Goal: Navigation & Orientation: Understand site structure

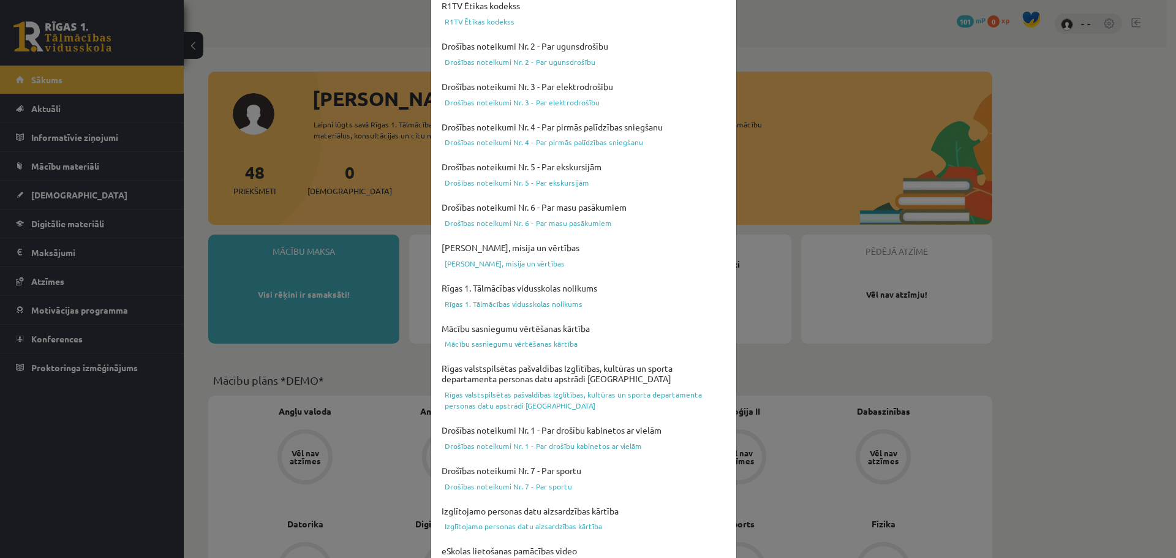
scroll to position [325, 0]
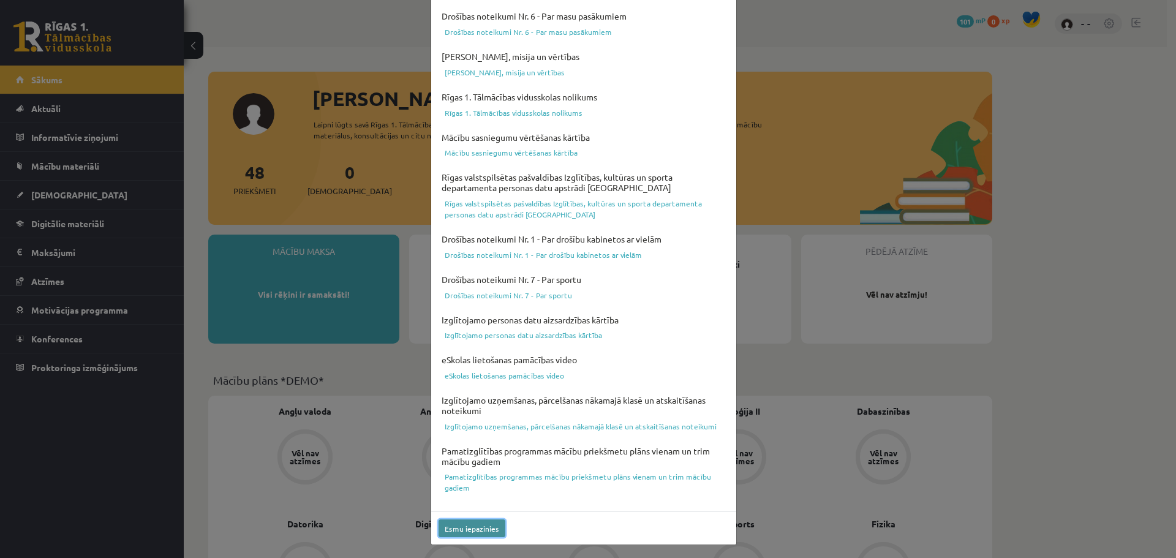
click at [490, 527] on button "Esmu iepazinies" at bounding box center [472, 528] width 67 height 18
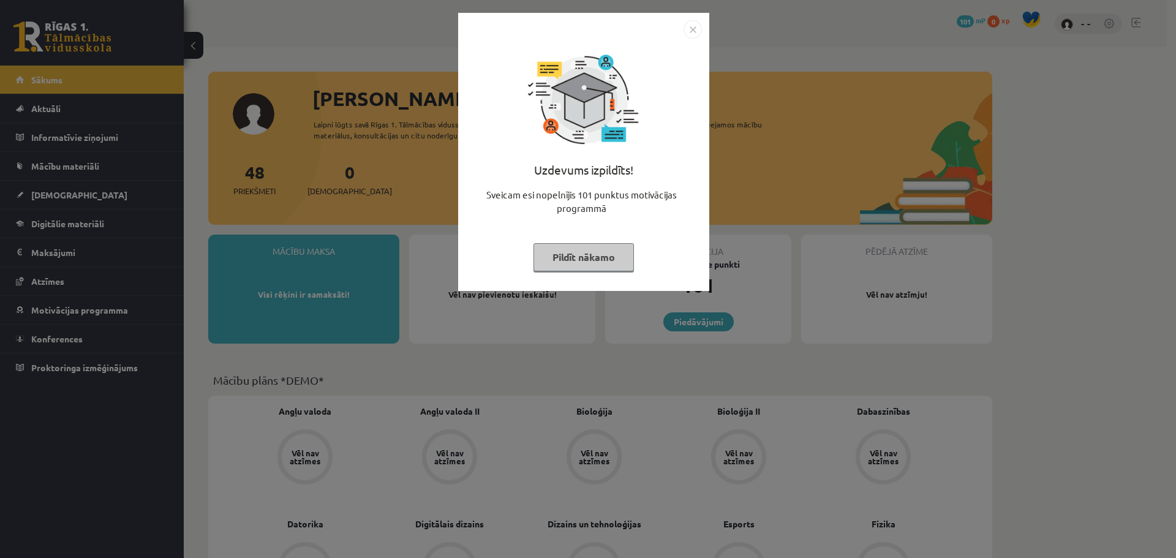
click at [592, 259] on button "Pildīt nākamo" at bounding box center [584, 257] width 100 height 28
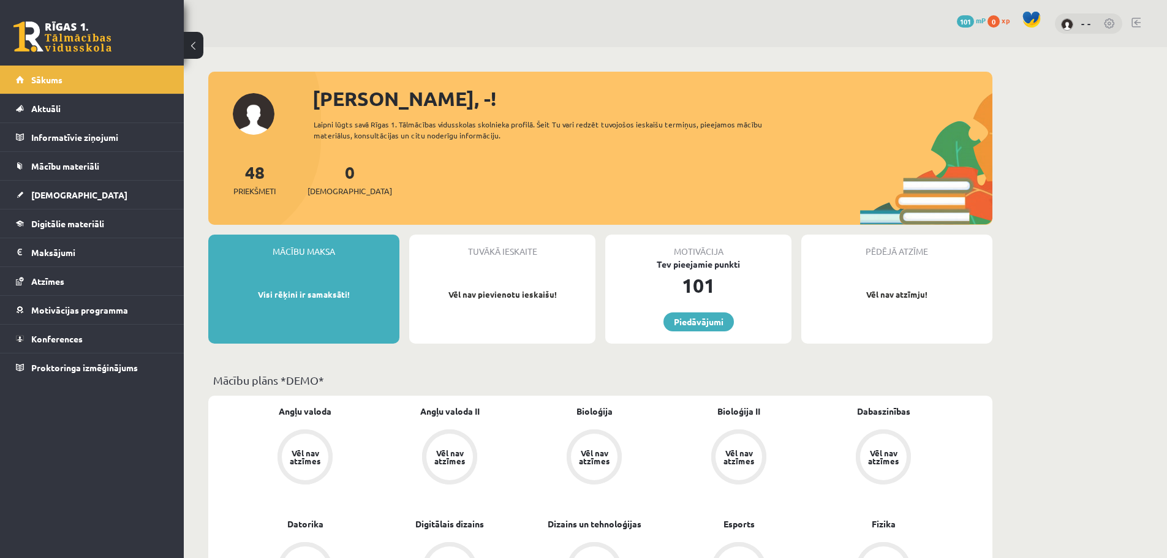
drag, startPoint x: 394, startPoint y: 132, endPoint x: 508, endPoint y: 139, distance: 114.1
click at [504, 139] on div "Laipni lūgts savā Rīgas 1. Tālmācības vidusskolas skolnieka profilā. Šeit Tu va…" at bounding box center [549, 130] width 470 height 22
click at [516, 139] on div "Laipni lūgts savā Rīgas 1. Tālmācības vidusskolas skolnieka profilā. Šeit Tu va…" at bounding box center [549, 130] width 470 height 22
click at [516, 137] on div "Laipni lūgts savā Rīgas 1. Tālmācības vidusskolas skolnieka profilā. Šeit Tu va…" at bounding box center [549, 130] width 470 height 22
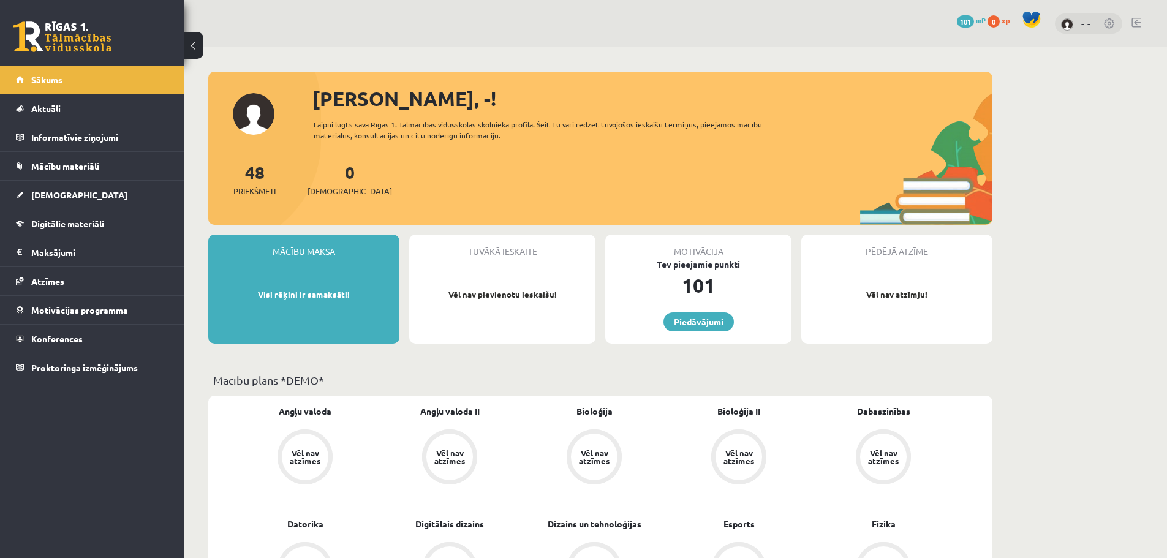
click at [706, 320] on link "Piedāvājumi" at bounding box center [698, 321] width 70 height 19
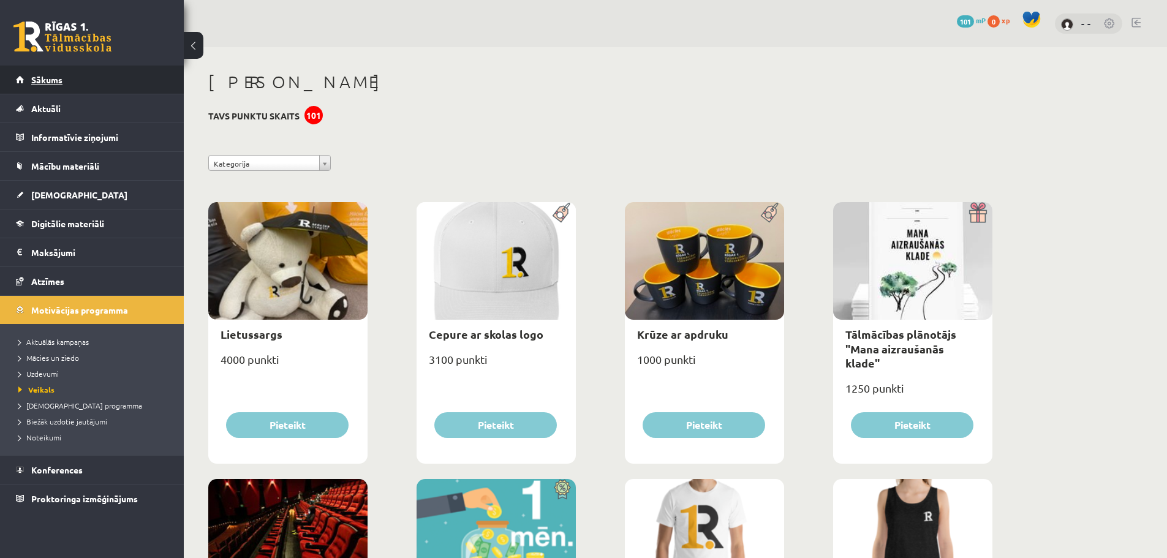
click at [82, 80] on link "Sākums" at bounding box center [92, 80] width 153 height 28
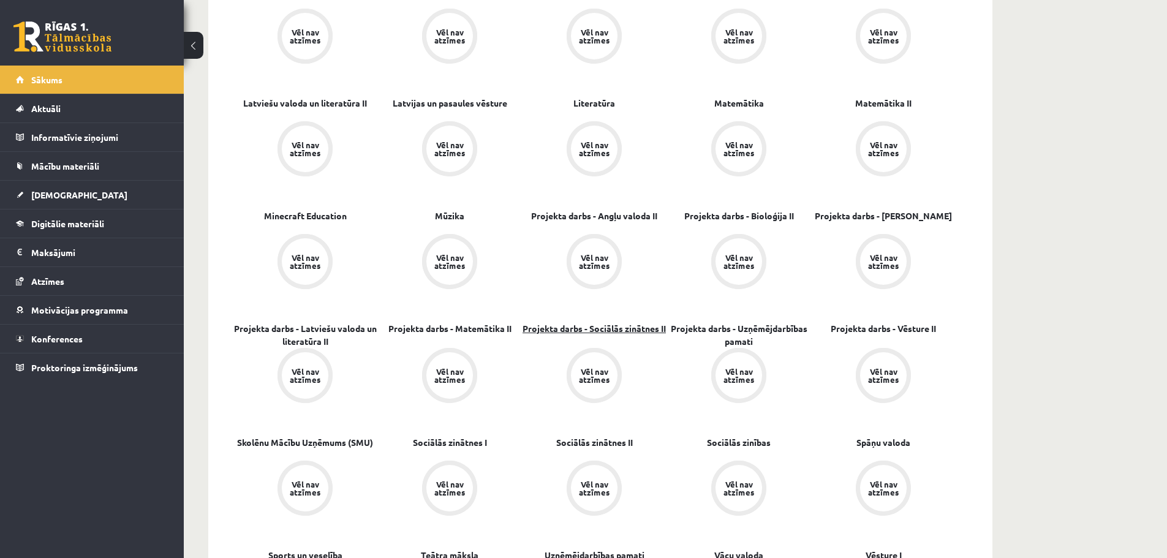
scroll to position [980, 0]
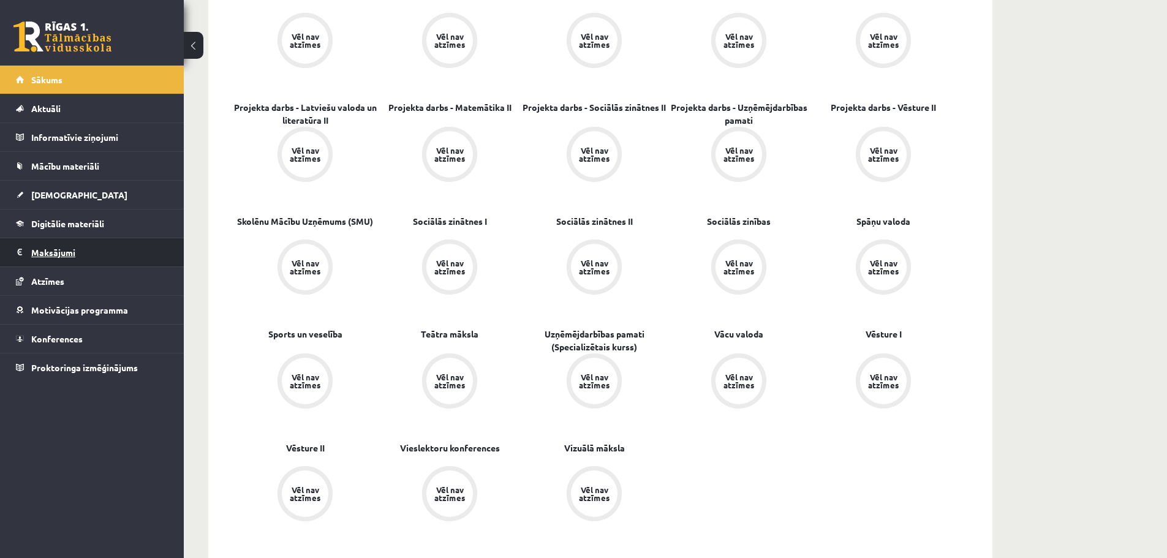
click at [89, 259] on legend "Maksājumi 0" at bounding box center [99, 252] width 137 height 28
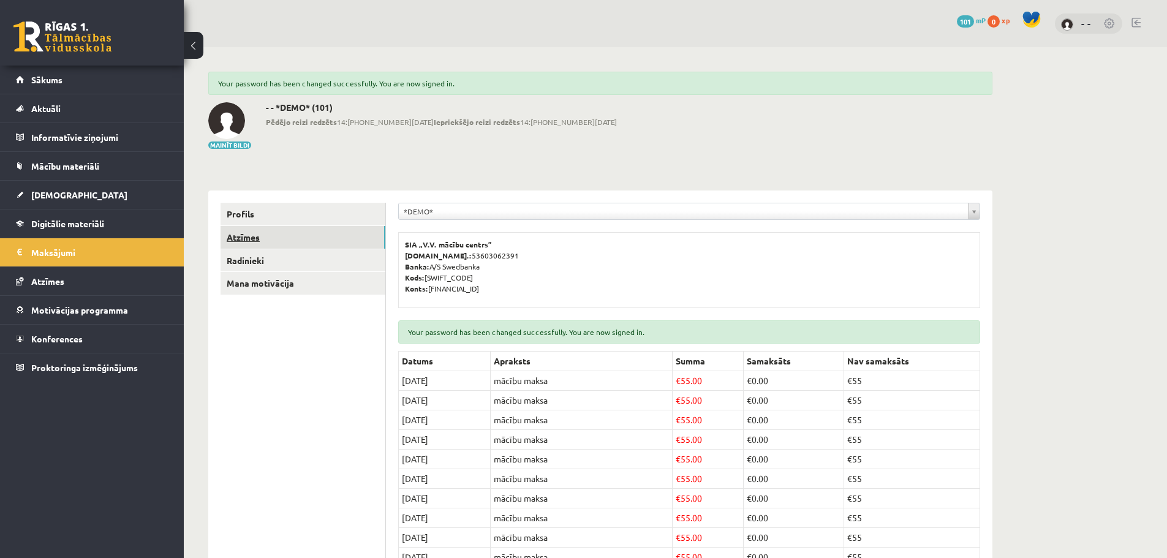
click at [271, 228] on link "Atzīmes" at bounding box center [303, 237] width 165 height 23
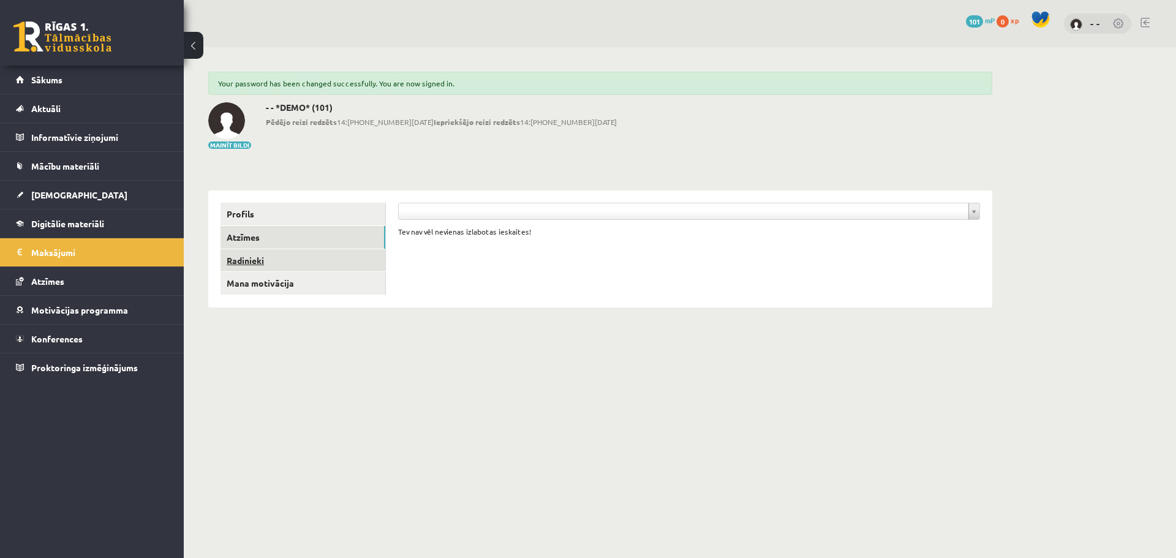
click at [273, 267] on link "Radinieki" at bounding box center [303, 260] width 165 height 23
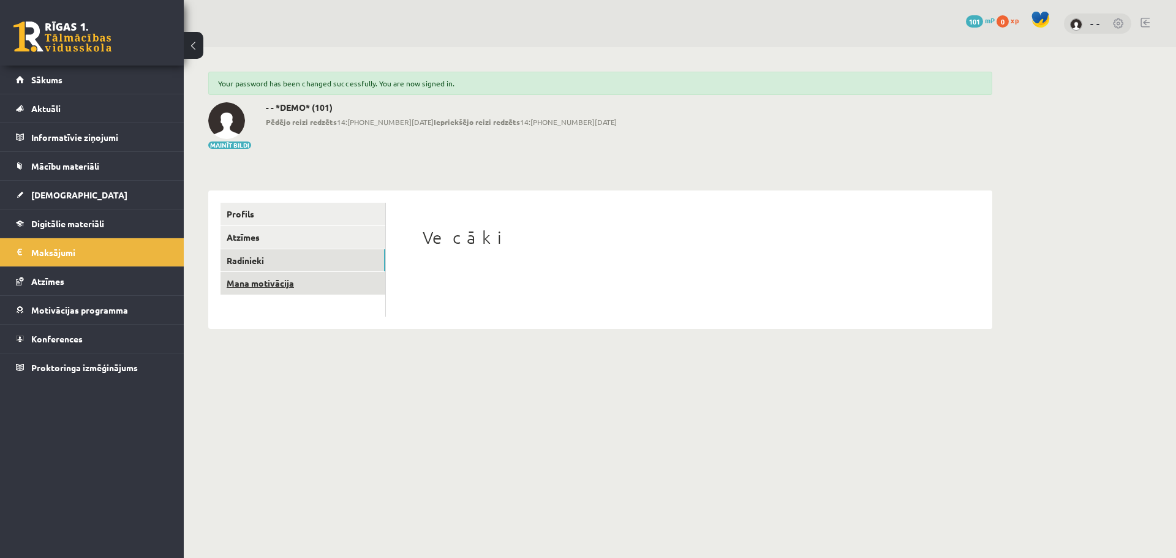
click at [282, 282] on link "Mana motivācija" at bounding box center [303, 283] width 165 height 23
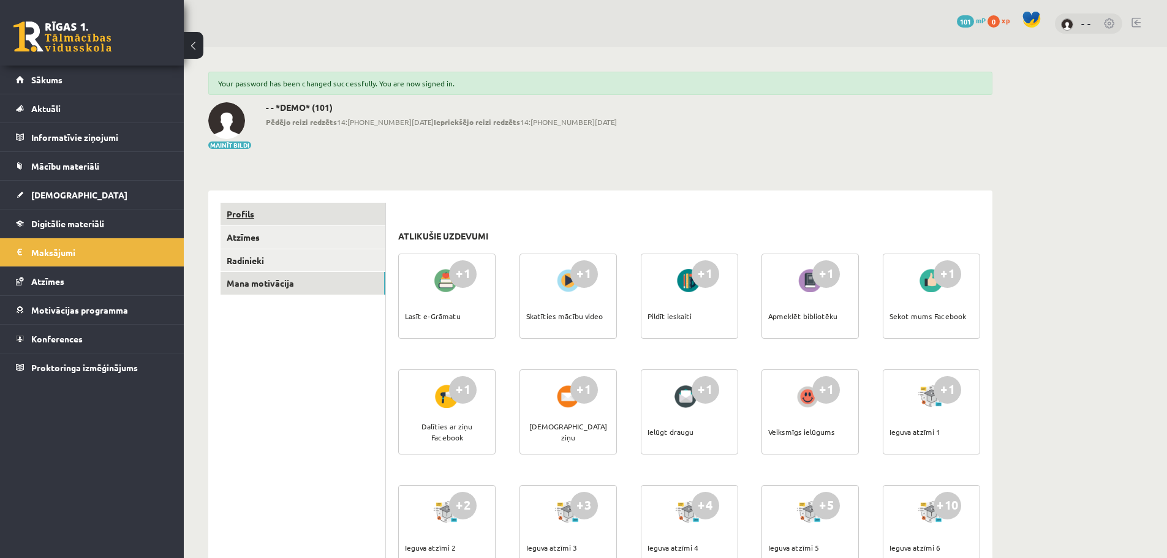
click at [298, 216] on link "Profils" at bounding box center [303, 214] width 165 height 23
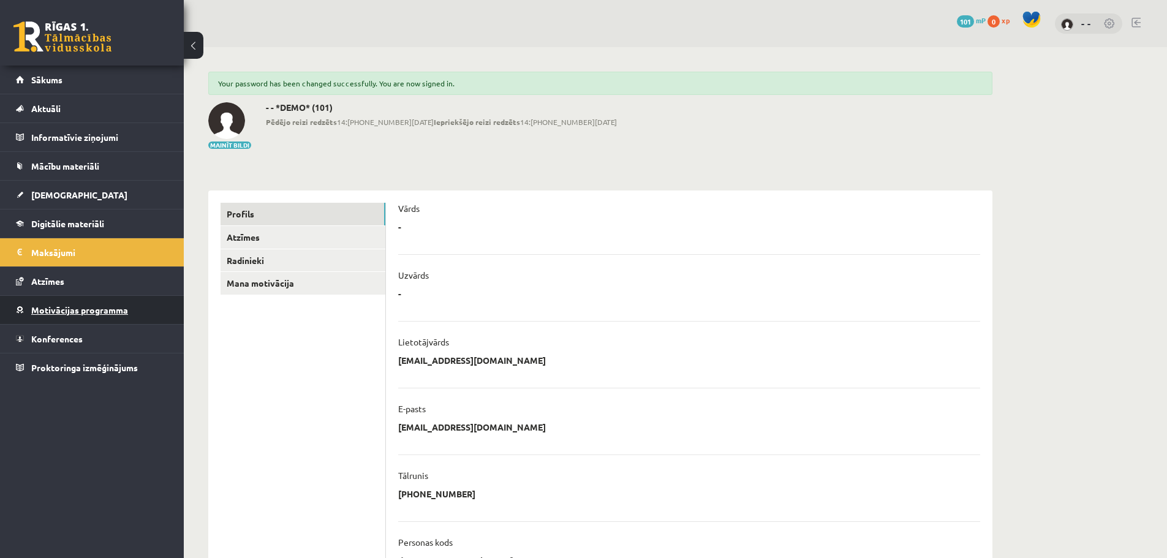
click at [49, 320] on link "Motivācijas programma" at bounding box center [92, 310] width 153 height 28
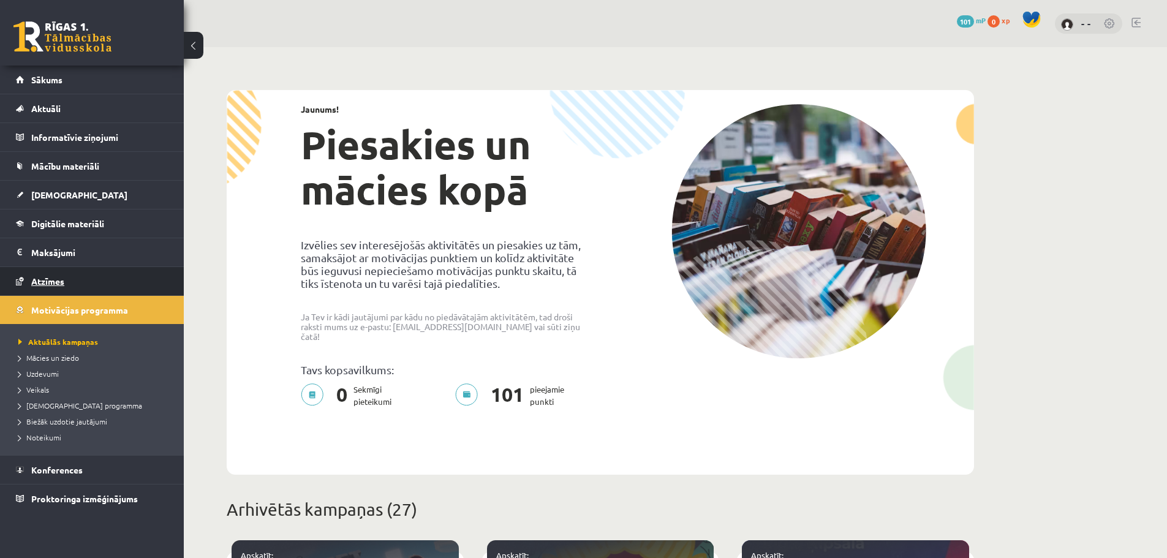
click at [79, 284] on link "Atzīmes" at bounding box center [92, 281] width 153 height 28
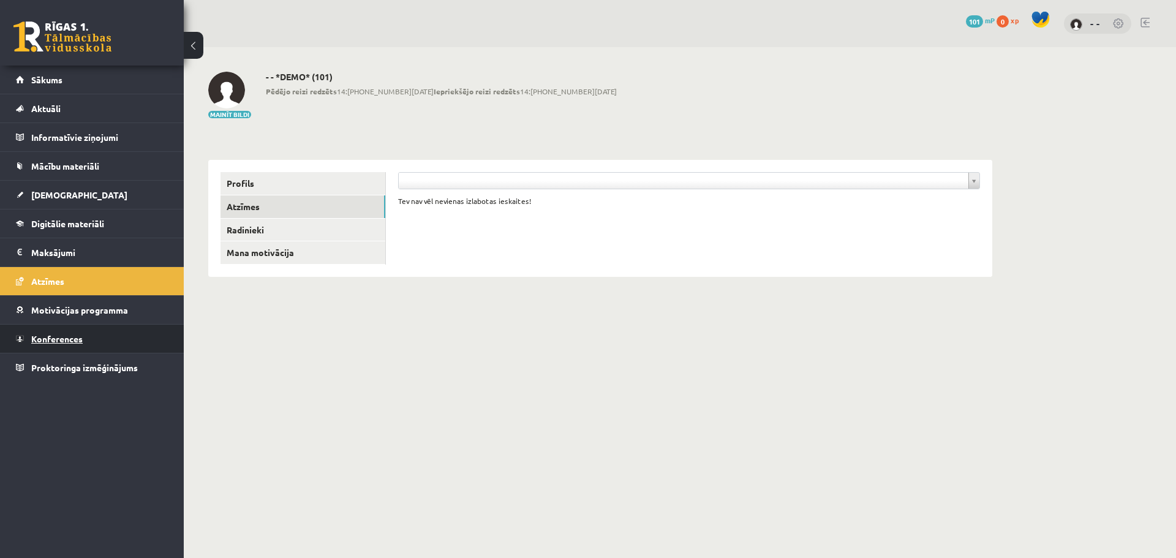
click at [88, 335] on link "Konferences" at bounding box center [92, 339] width 153 height 28
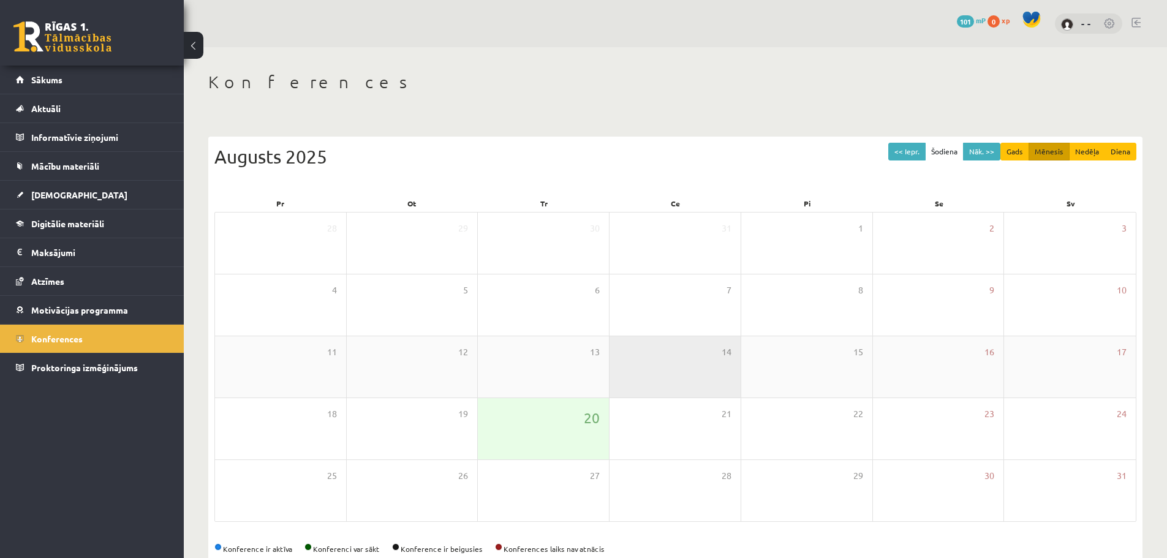
scroll to position [28, 0]
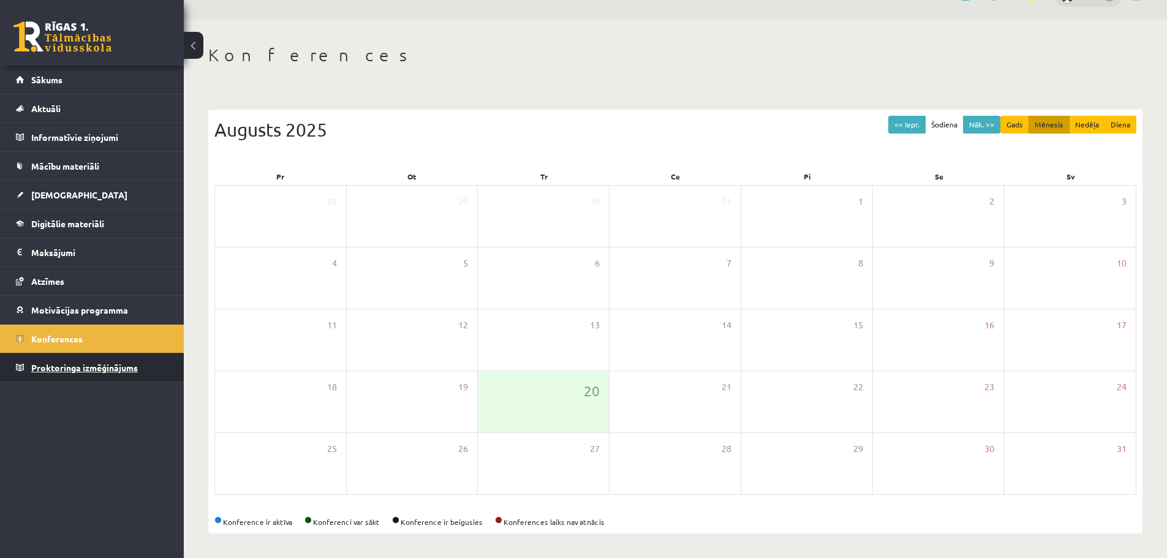
click at [60, 370] on span "Proktoringa izmēģinājums" at bounding box center [84, 367] width 107 height 11
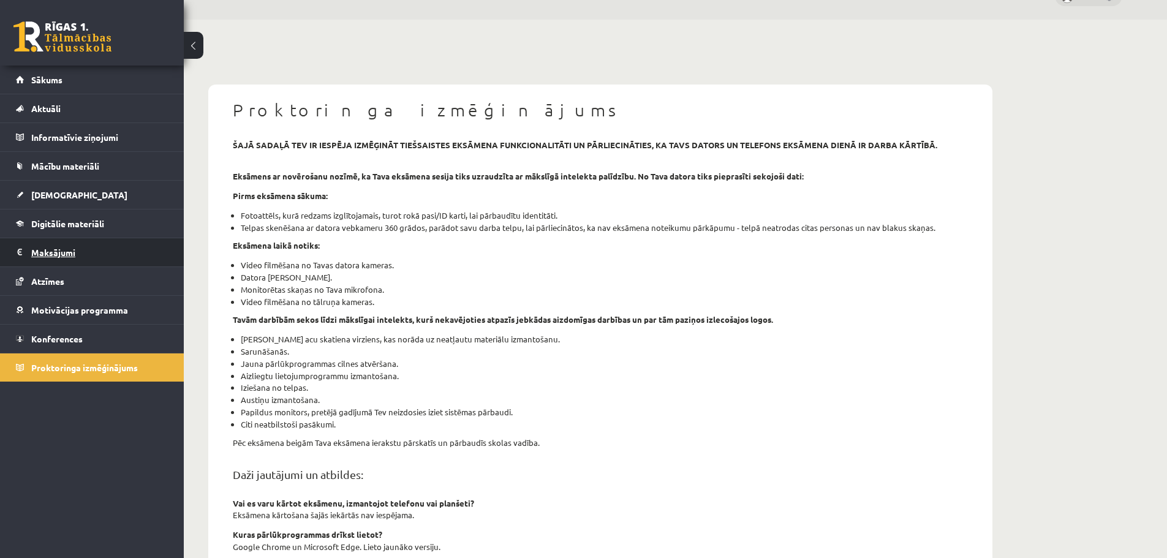
click at [65, 238] on legend "Maksājumi 0" at bounding box center [99, 252] width 137 height 28
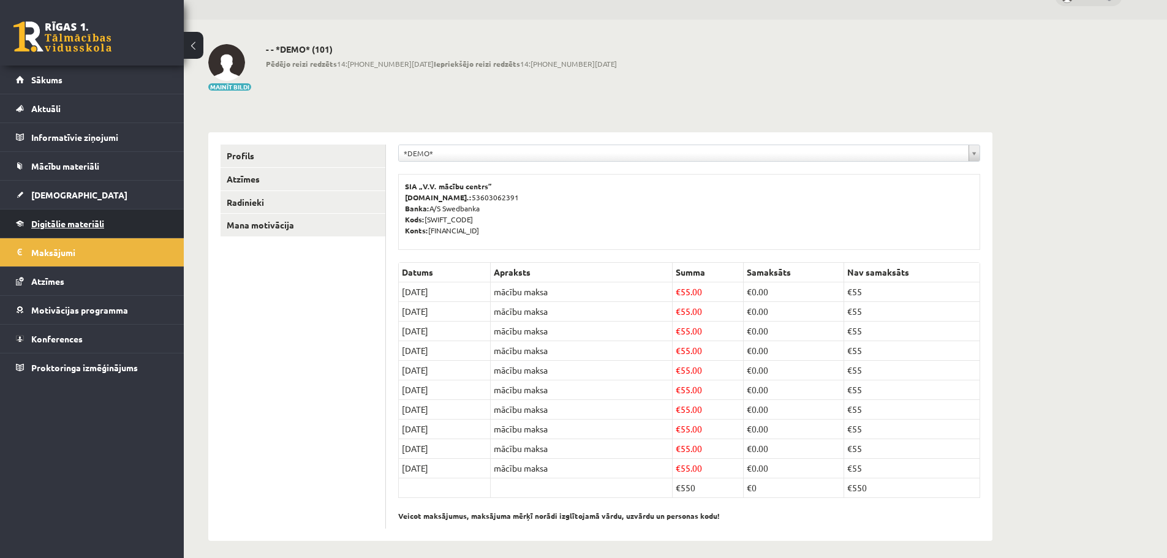
click at [67, 227] on span "Digitālie materiāli" at bounding box center [67, 223] width 73 height 11
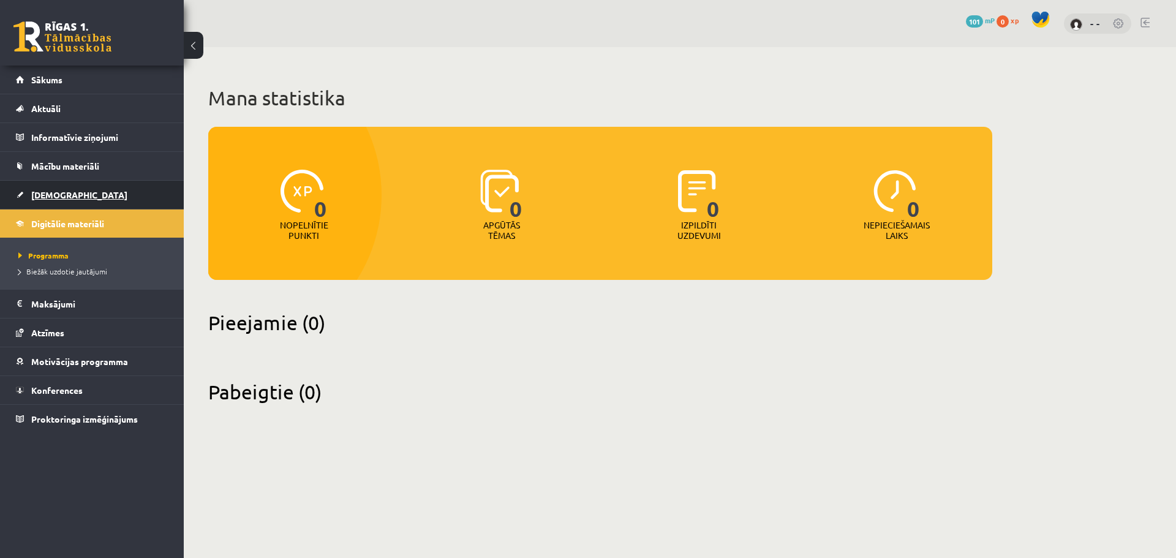
click at [99, 193] on link "[DEMOGRAPHIC_DATA]" at bounding box center [92, 195] width 153 height 28
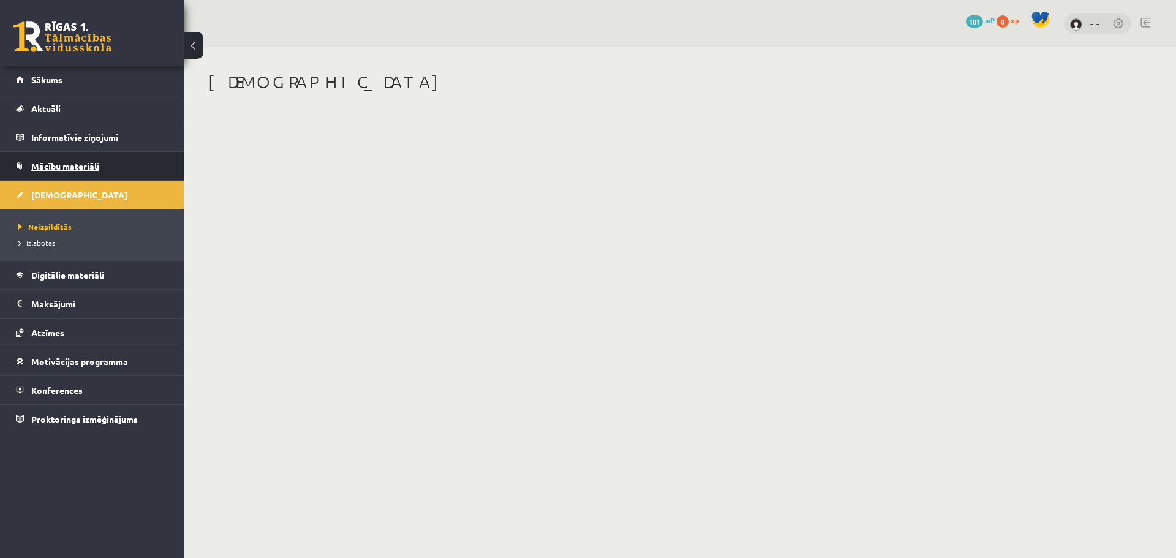
click at [105, 168] on link "Mācību materiāli" at bounding box center [92, 166] width 153 height 28
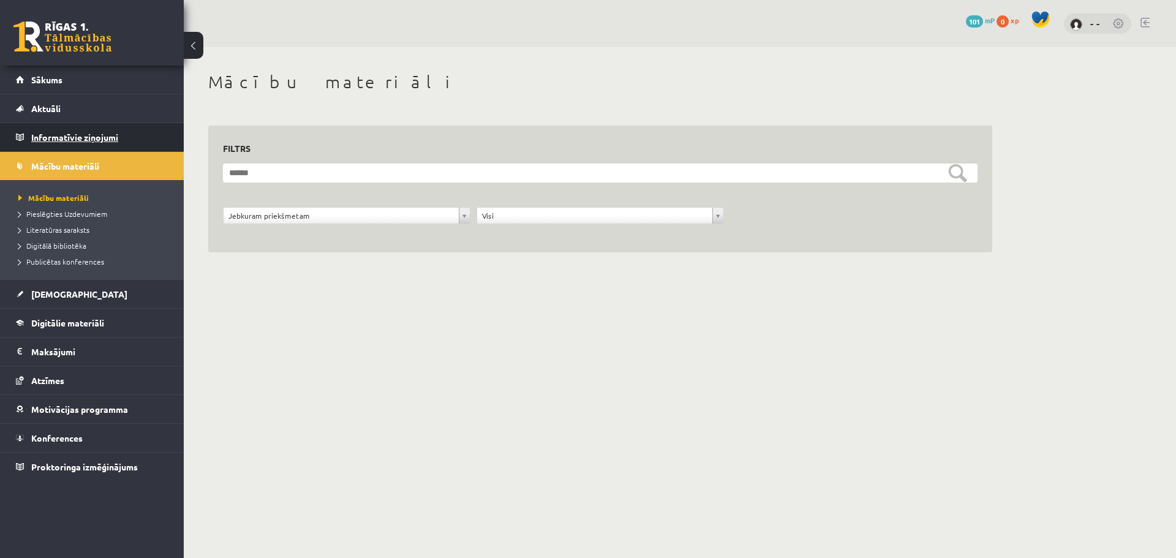
click at [110, 143] on legend "Informatīvie ziņojumi 0" at bounding box center [99, 137] width 137 height 28
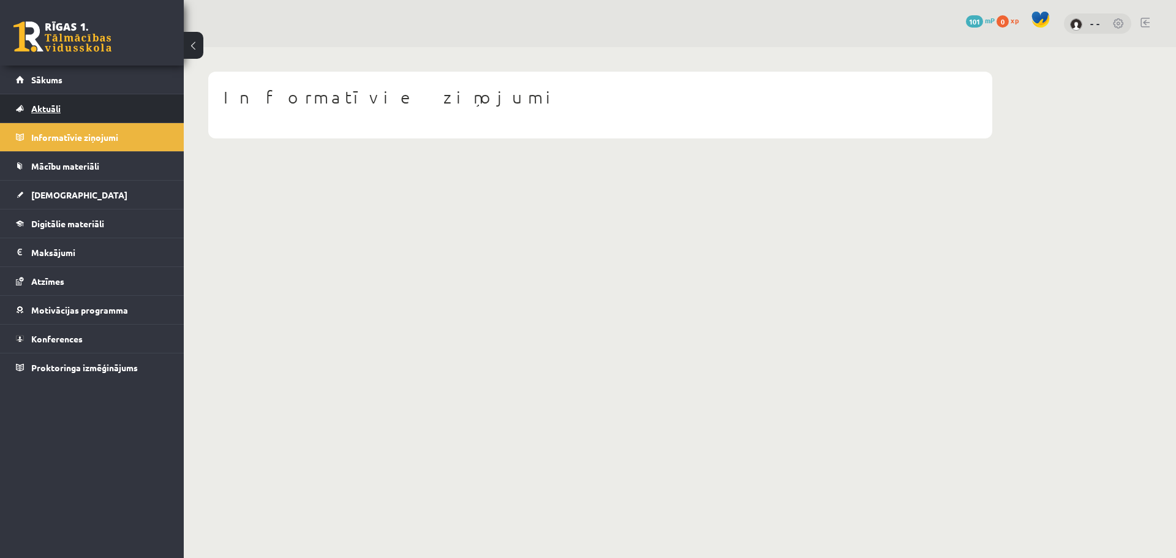
click at [112, 108] on link "Aktuāli" at bounding box center [92, 108] width 153 height 28
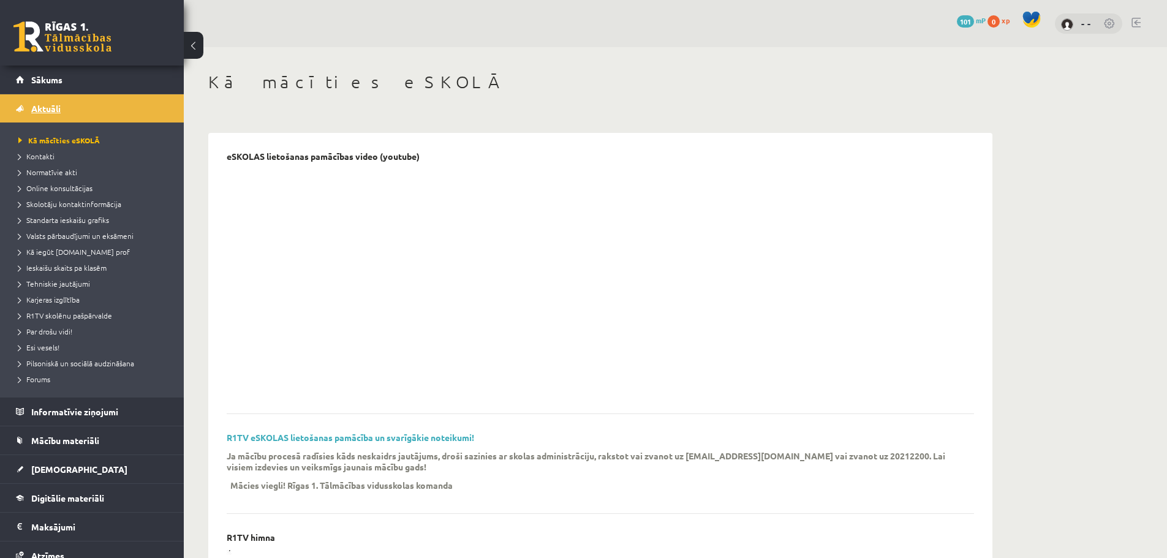
click at [102, 95] on link "Aktuāli" at bounding box center [92, 108] width 153 height 28
click at [107, 83] on link "Sākums" at bounding box center [92, 80] width 153 height 28
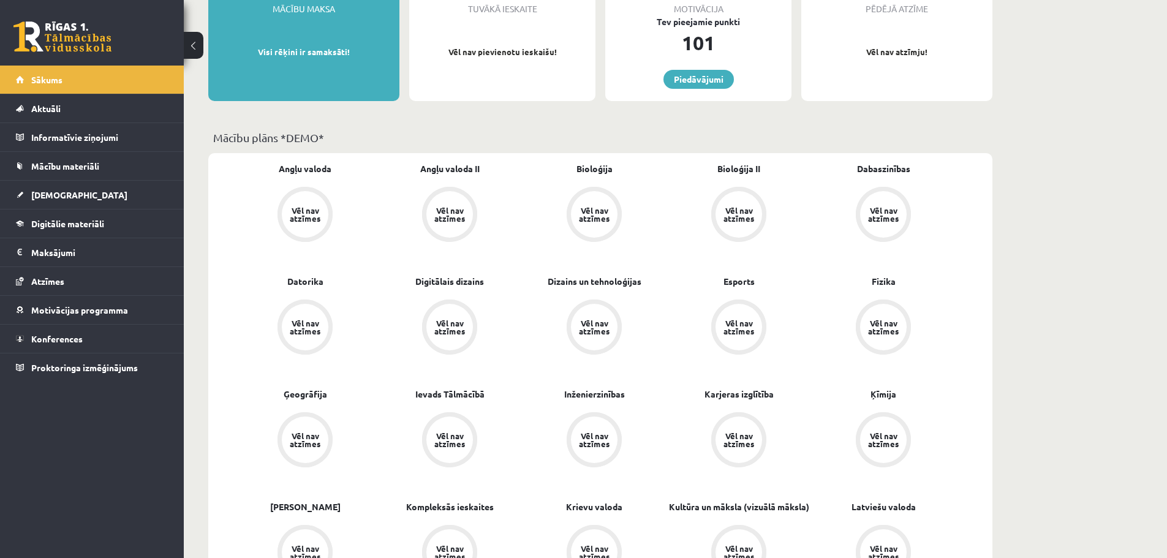
scroll to position [245, 0]
